Goal: Information Seeking & Learning: Check status

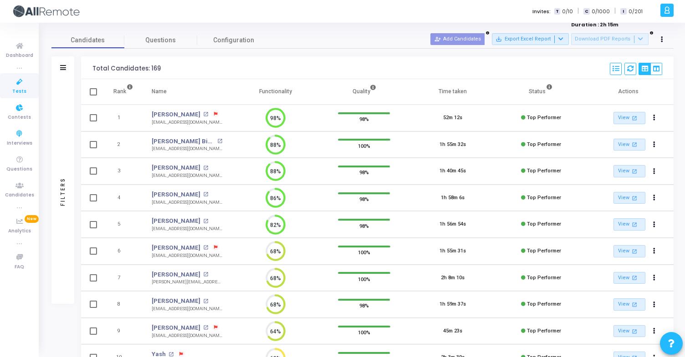
click at [27, 118] on span "Contests" at bounding box center [19, 118] width 23 height 8
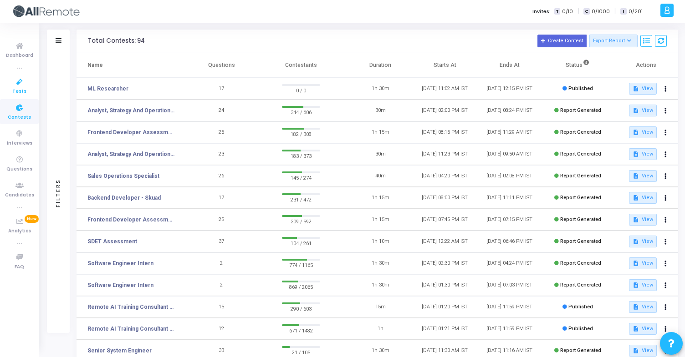
click at [26, 83] on icon at bounding box center [19, 81] width 19 height 11
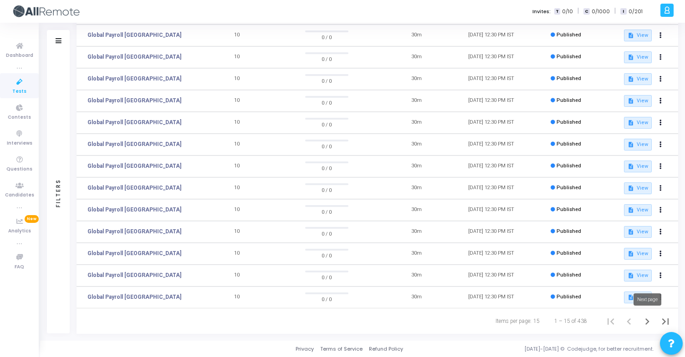
click at [643, 323] on icon "Next page" at bounding box center [647, 322] width 13 height 13
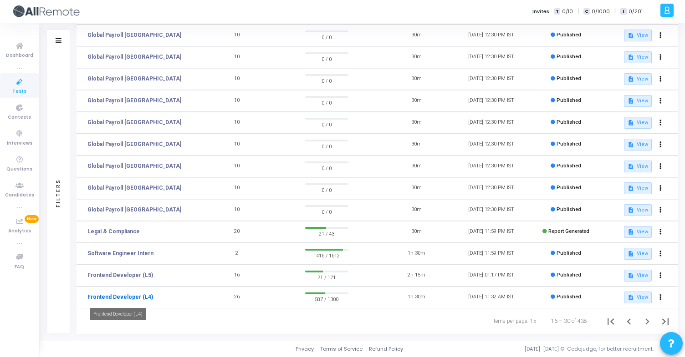
click at [132, 297] on link "Frontend Developer (L4)" at bounding box center [120, 297] width 66 height 8
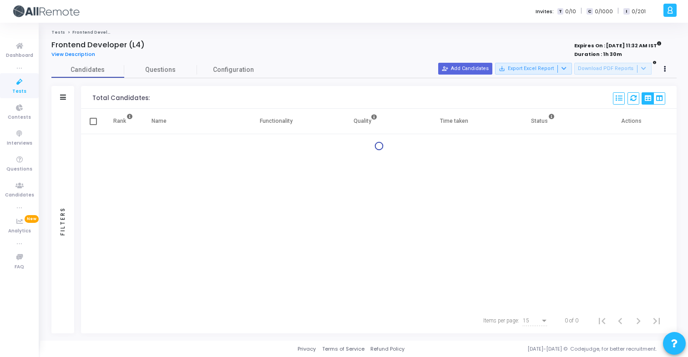
click at [661, 63] on div at bounding box center [665, 69] width 13 height 13
click at [665, 67] on icon at bounding box center [665, 69] width 2 height 5
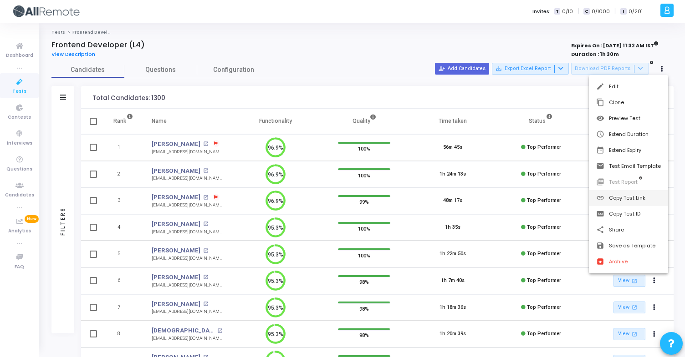
click at [641, 190] on button "link Copy Test Link" at bounding box center [628, 198] width 79 height 16
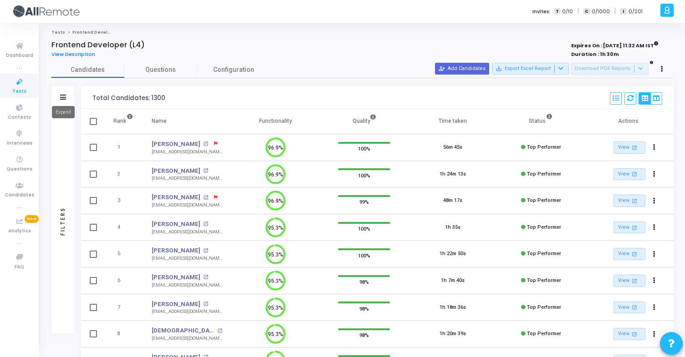
click at [62, 96] on icon at bounding box center [63, 97] width 6 height 5
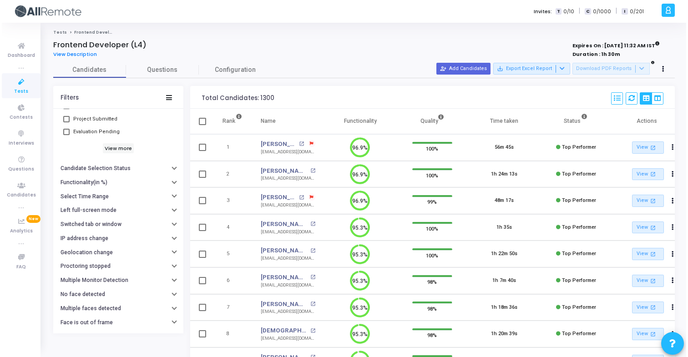
scroll to position [87, 0]
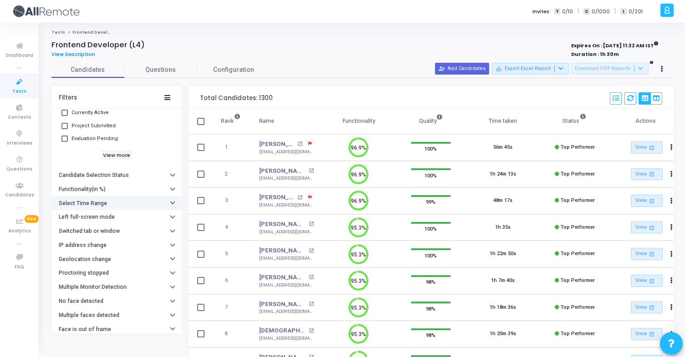
click at [104, 203] on h6 "Select Time Range" at bounding box center [83, 203] width 48 height 7
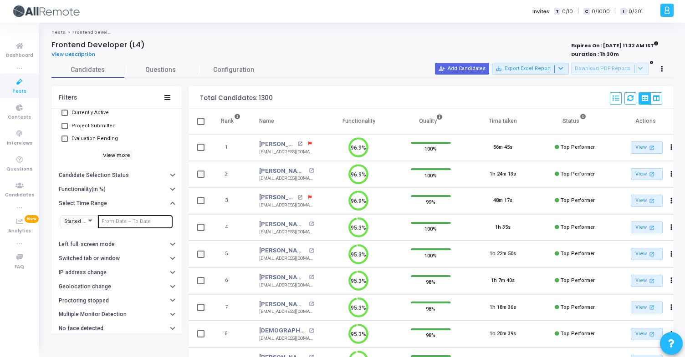
click at [113, 218] on div at bounding box center [135, 221] width 67 height 15
click at [117, 223] on input "text" at bounding box center [135, 221] width 67 height 5
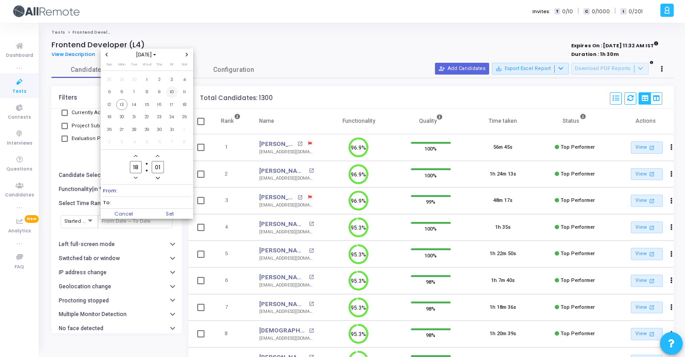
click at [173, 94] on span "10" at bounding box center [171, 92] width 11 height 11
click at [117, 105] on span "13" at bounding box center [121, 104] width 11 height 11
click at [168, 216] on span "Set" at bounding box center [170, 214] width 46 height 10
type input "10/10/2025, 6:01 PM - 10/13/2025, 6:01 PM"
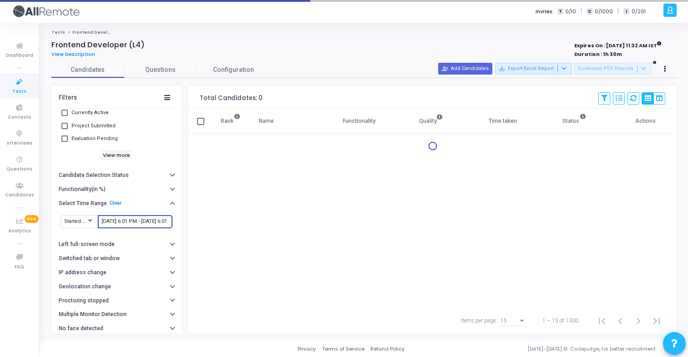
click at [158, 219] on div "10/10/2025, 6:01 PM - 10/13/2025, 6:01 PM" at bounding box center [135, 221] width 67 height 15
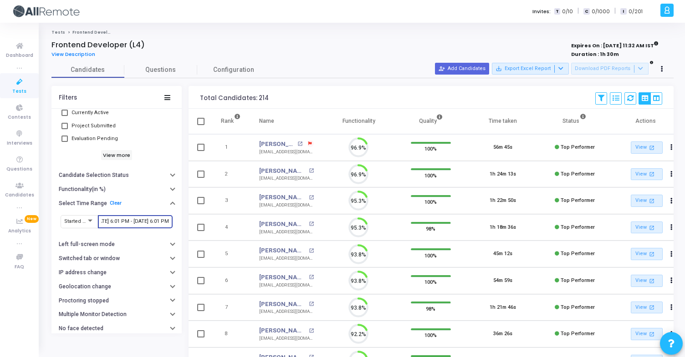
scroll to position [4, 4]
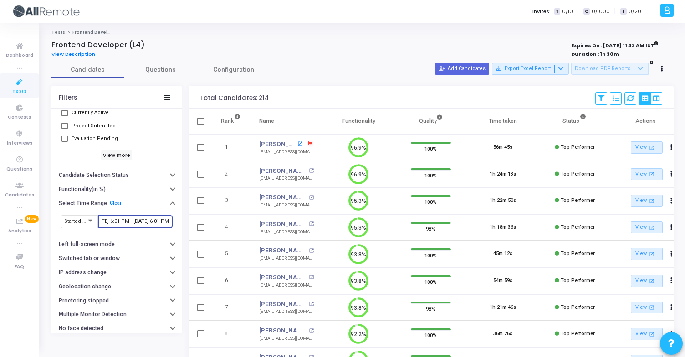
click at [297, 145] on mat-icon "open_in_new" at bounding box center [299, 144] width 5 height 5
click at [303, 172] on div "Sanny Kumar open_in_new" at bounding box center [286, 171] width 55 height 9
click at [309, 172] on mat-icon "open_in_new" at bounding box center [311, 170] width 5 height 5
click at [122, 220] on input "10/10/2025, 6:01 PM - 10/13/2025, 6:01 PM" at bounding box center [135, 221] width 67 height 5
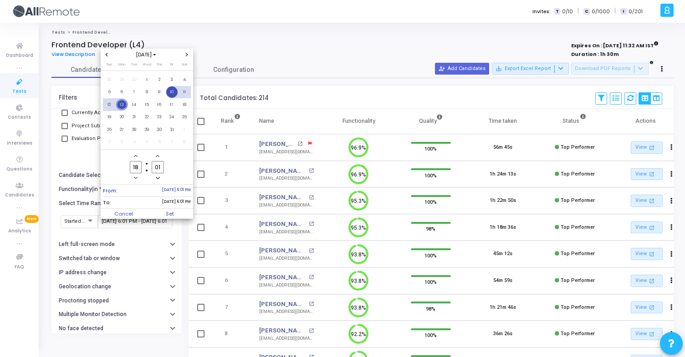
click at [274, 33] on div at bounding box center [342, 178] width 685 height 357
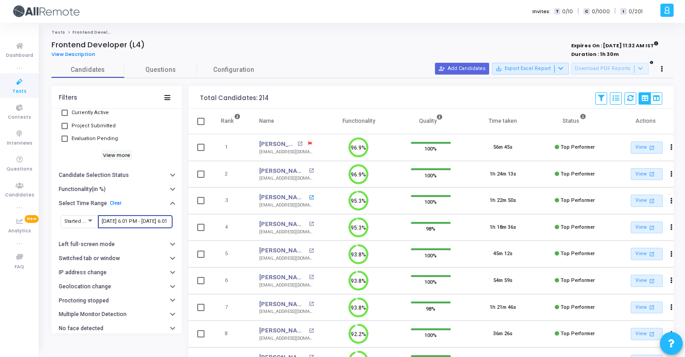
click at [311, 197] on mat-icon "open_in_new" at bounding box center [311, 197] width 5 height 5
click at [309, 222] on mat-icon "open_in_new" at bounding box center [311, 224] width 5 height 5
click at [309, 250] on mat-icon "open_in_new" at bounding box center [311, 251] width 5 height 5
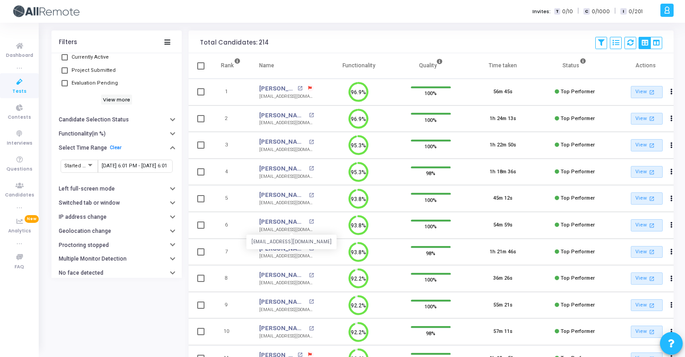
scroll to position [61, 0]
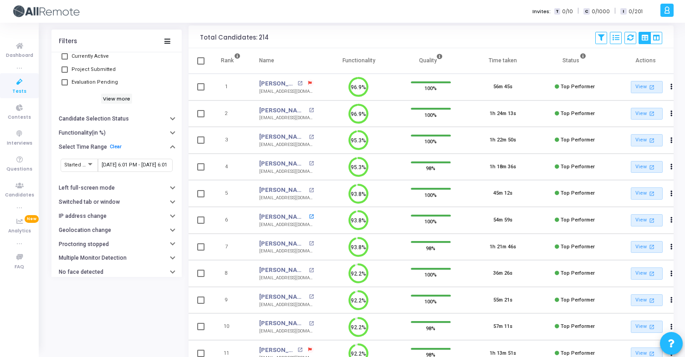
click at [309, 217] on mat-icon "open_in_new" at bounding box center [311, 216] width 5 height 5
click at [309, 245] on mat-icon "open_in_new" at bounding box center [311, 243] width 5 height 5
click at [309, 244] on mat-icon "open_in_new" at bounding box center [311, 243] width 5 height 5
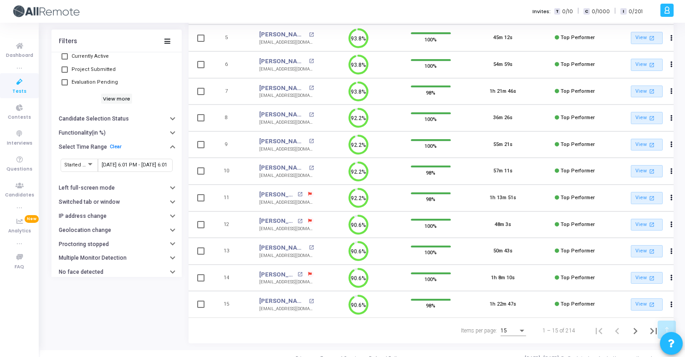
scroll to position [220, 0]
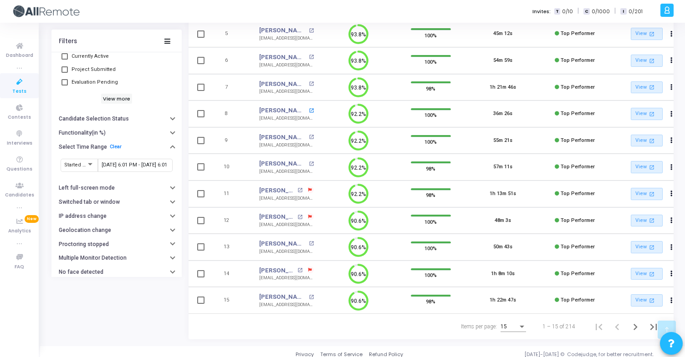
click at [309, 110] on mat-icon "open_in_new" at bounding box center [311, 110] width 5 height 5
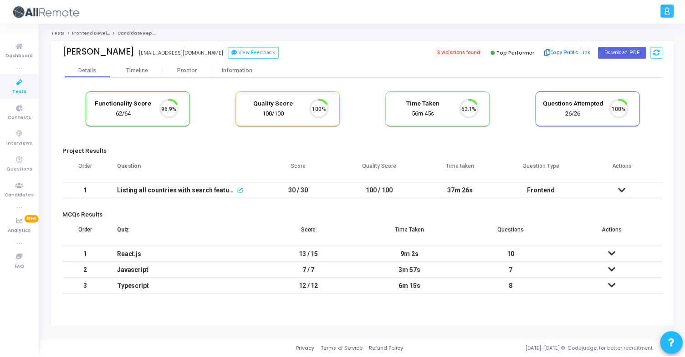
scroll to position [19, 23]
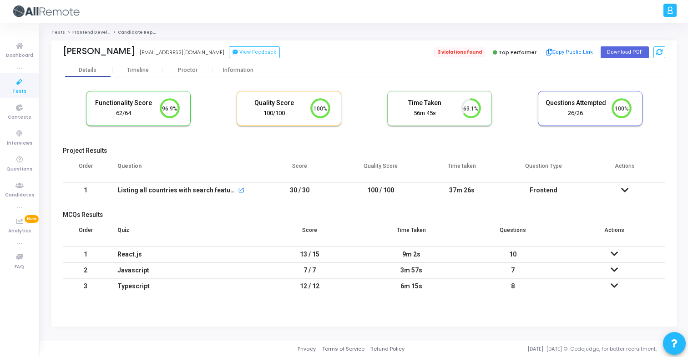
click at [479, 57] on span "3 violations found" at bounding box center [459, 52] width 51 height 10
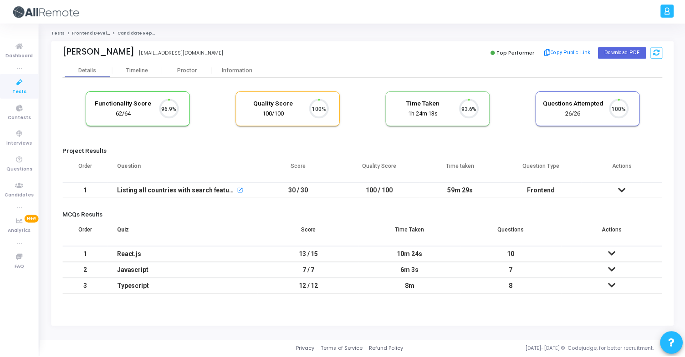
scroll to position [19, 23]
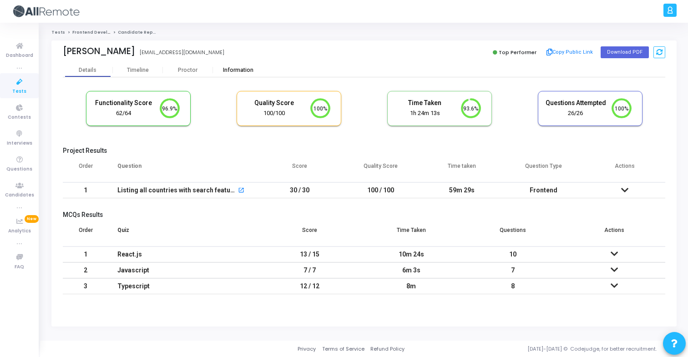
click at [231, 67] on div "Information" at bounding box center [238, 70] width 50 height 7
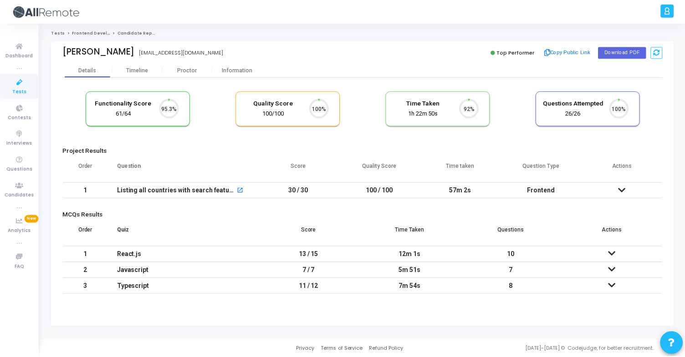
scroll to position [19, 23]
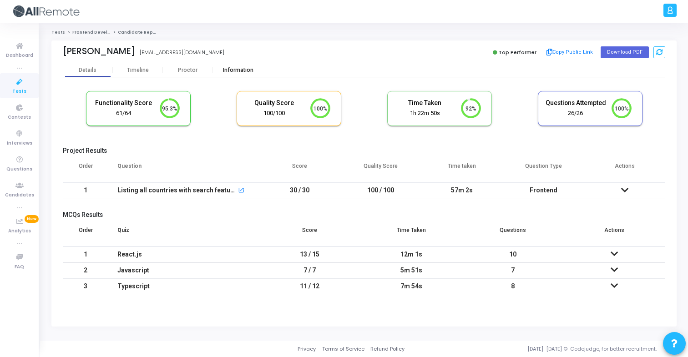
click at [234, 69] on div "Information" at bounding box center [238, 70] width 50 height 7
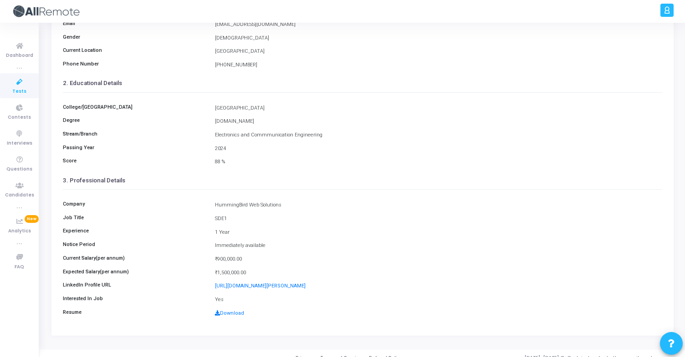
scroll to position [119, 0]
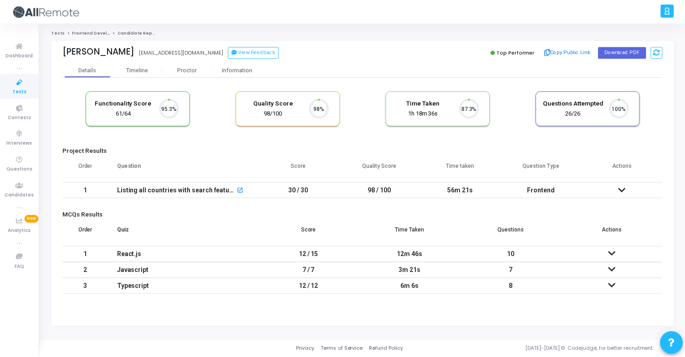
scroll to position [19, 23]
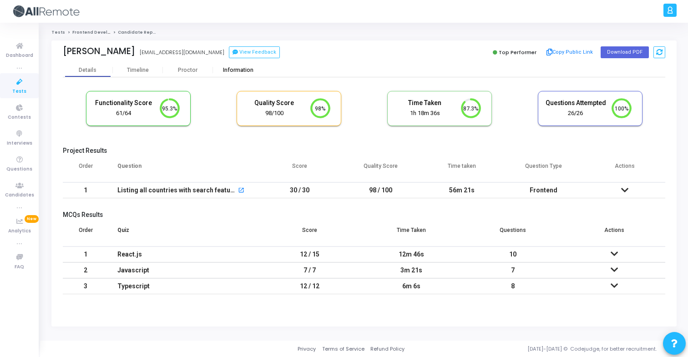
click at [235, 64] on div "Information" at bounding box center [238, 70] width 50 height 14
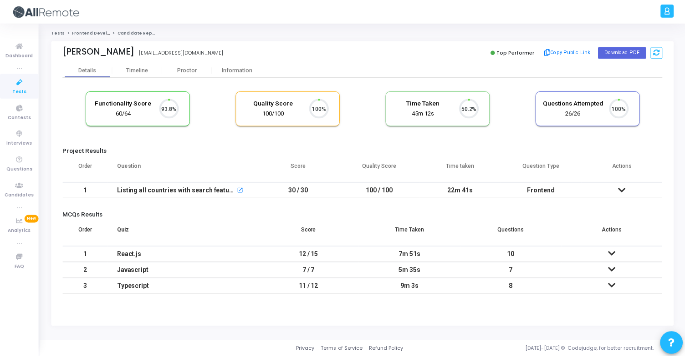
scroll to position [19, 23]
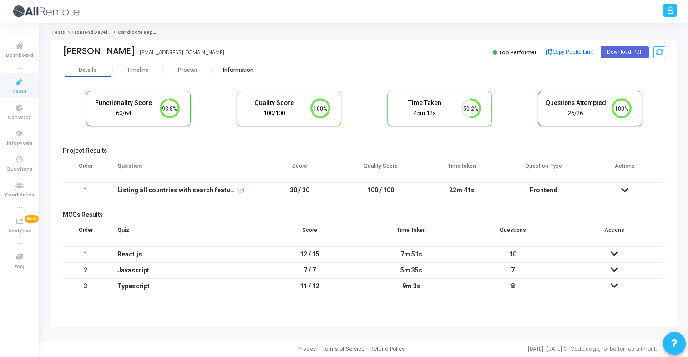
click at [231, 71] on div "Information" at bounding box center [238, 70] width 50 height 7
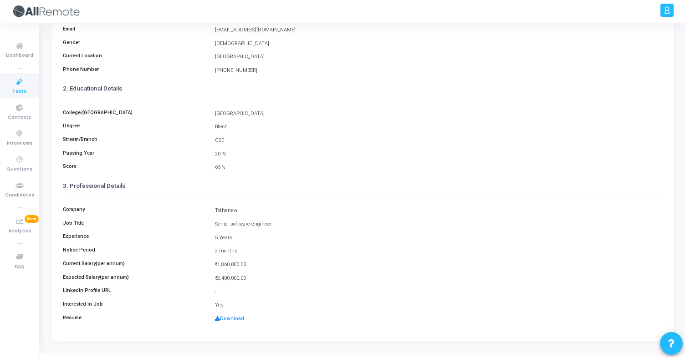
scroll to position [119, 0]
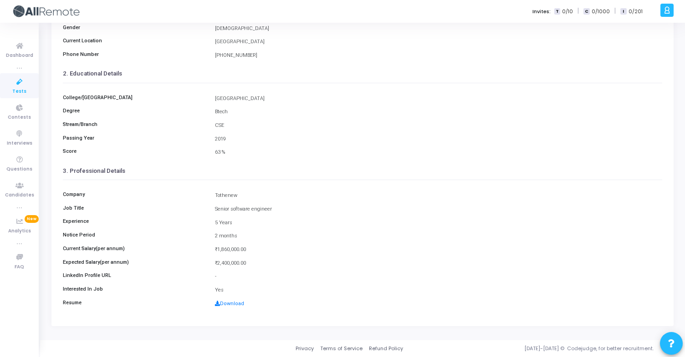
drag, startPoint x: 216, startPoint y: 193, endPoint x: 252, endPoint y: 193, distance: 36.4
click at [252, 193] on div "Tothenew" at bounding box center [438, 196] width 456 height 8
copy div "Tothenew"
click at [372, 45] on div "New Delhi" at bounding box center [438, 42] width 456 height 8
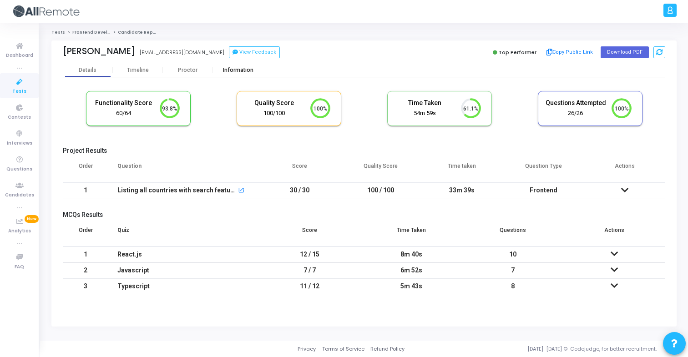
click at [246, 69] on div "Information" at bounding box center [238, 70] width 50 height 7
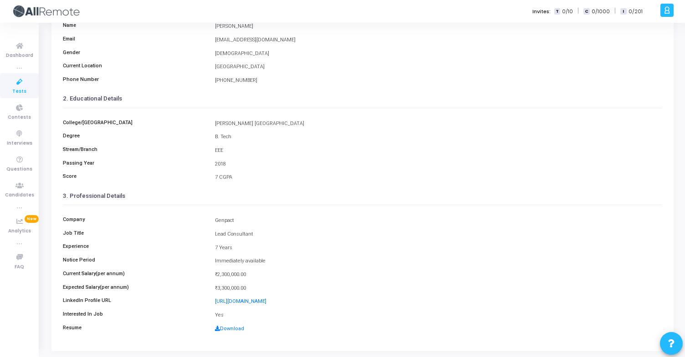
scroll to position [119, 0]
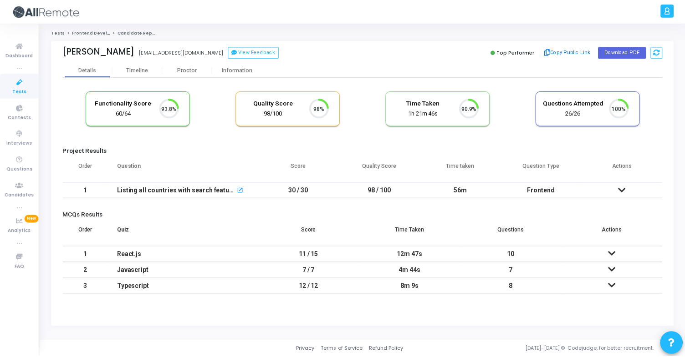
scroll to position [19, 23]
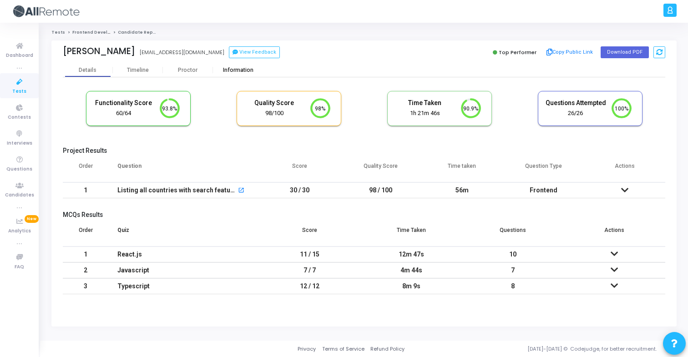
click at [248, 67] on div "Information" at bounding box center [238, 70] width 50 height 7
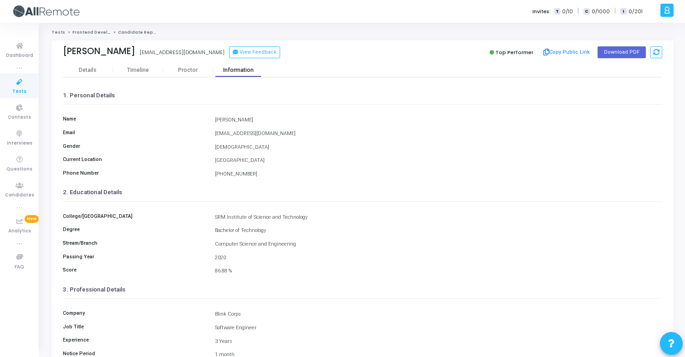
scroll to position [119, 0]
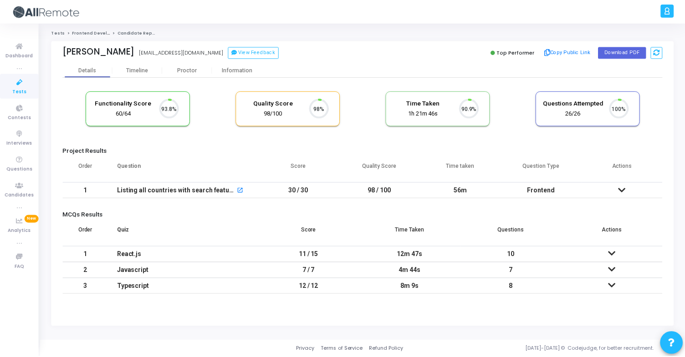
scroll to position [19, 23]
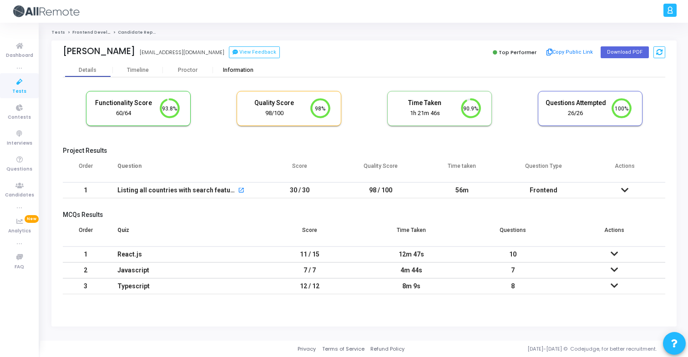
click at [238, 71] on div "Information" at bounding box center [238, 70] width 50 height 7
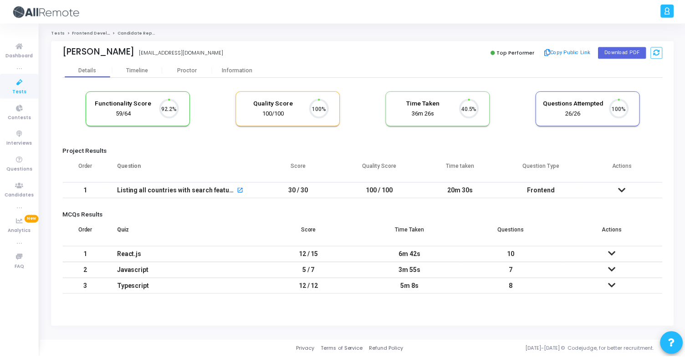
scroll to position [19, 23]
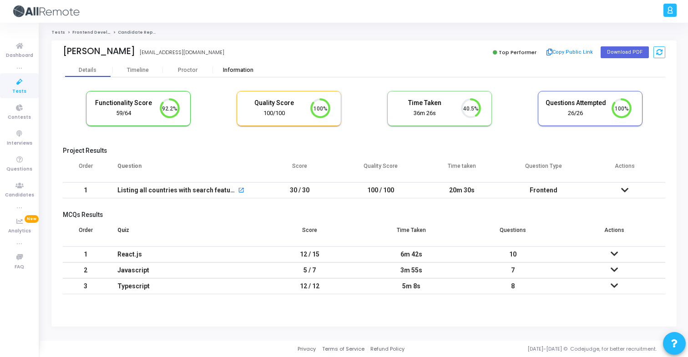
click at [237, 71] on div "Information" at bounding box center [238, 70] width 50 height 7
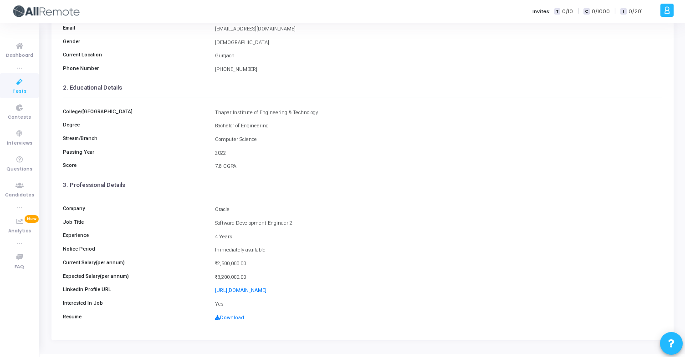
scroll to position [119, 0]
